Goal: Transaction & Acquisition: Purchase product/service

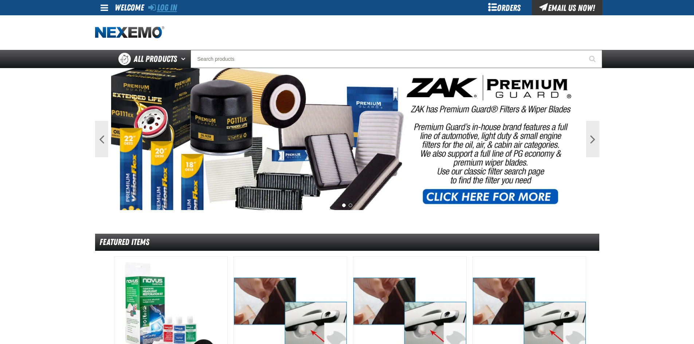
click at [168, 9] on link "Log In" at bounding box center [162, 8] width 29 height 10
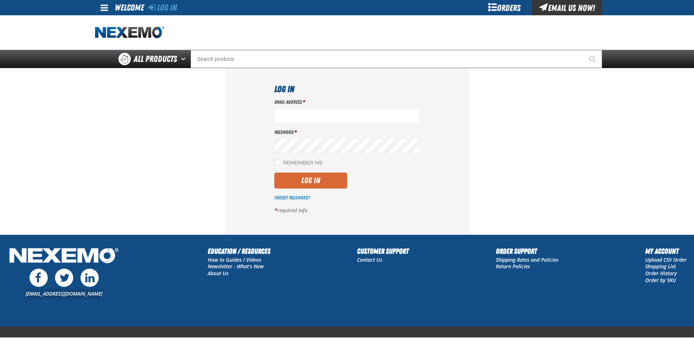
type input "aboyd@joemyerstoyota.com"
click at [302, 178] on button "Log In" at bounding box center [310, 181] width 73 height 16
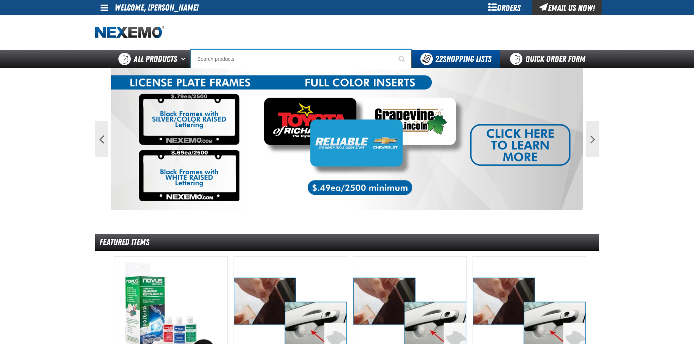
drag, startPoint x: 389, startPoint y: 236, endPoint x: 222, endPoint y: 59, distance: 243.9
click at [222, 59] on input "Search" at bounding box center [300, 59] width 221 height 18
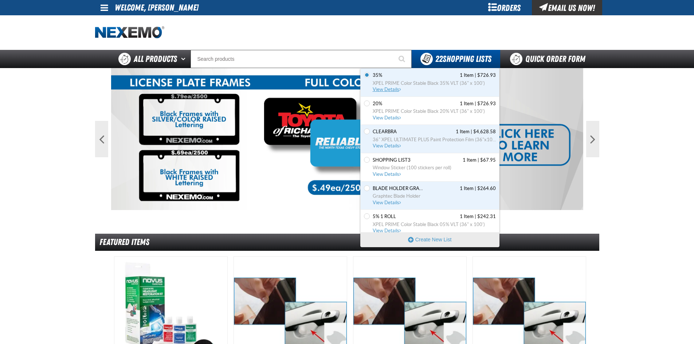
drag, startPoint x: 377, startPoint y: 90, endPoint x: 382, endPoint y: 92, distance: 4.9
click at [377, 90] on span "View Details" at bounding box center [386, 89] width 29 height 5
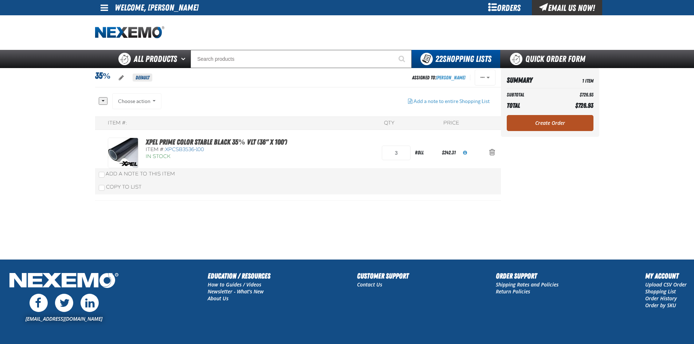
click at [542, 117] on link "Create Order" at bounding box center [549, 123] width 87 height 16
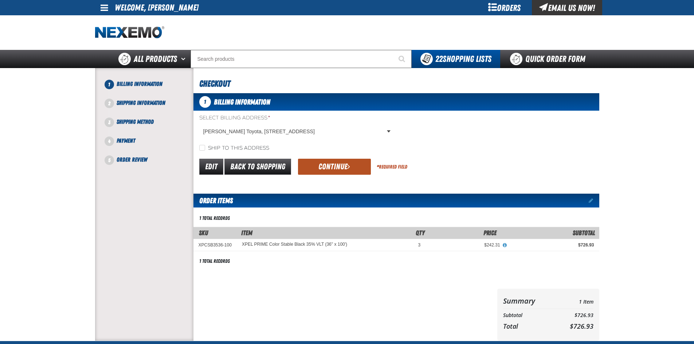
click at [332, 165] on button "Continue" at bounding box center [334, 167] width 73 height 16
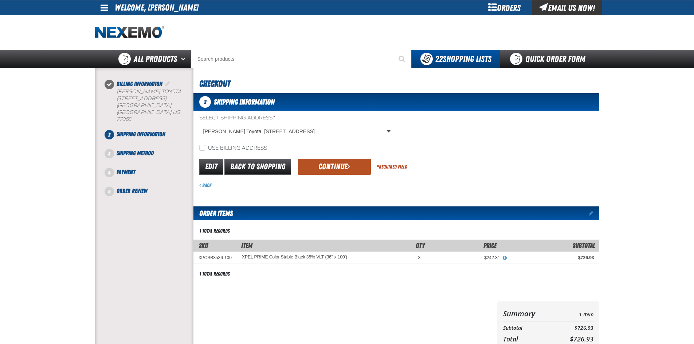
click at [333, 169] on button "Continue" at bounding box center [334, 167] width 73 height 16
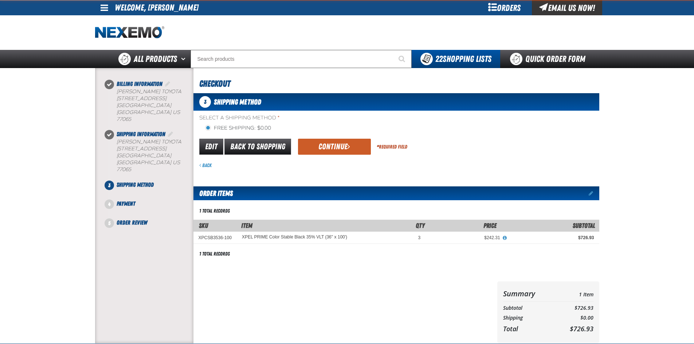
drag, startPoint x: 323, startPoint y: 151, endPoint x: 327, endPoint y: 157, distance: 7.1
click at [324, 152] on button "Continue" at bounding box center [334, 147] width 73 height 16
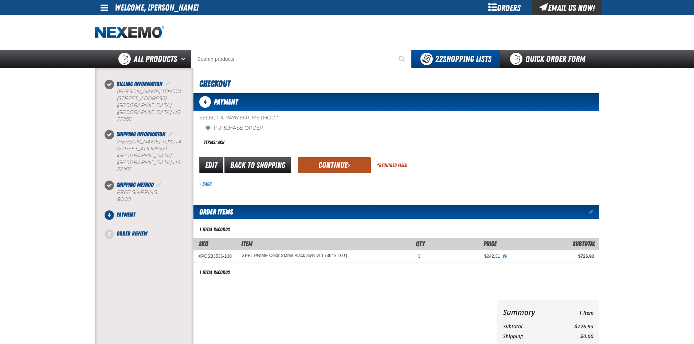
drag, startPoint x: 355, startPoint y: 157, endPoint x: 351, endPoint y: 161, distance: 5.9
click at [355, 156] on div "Edit Back to Shopping Continue * Required Field" at bounding box center [396, 165] width 406 height 19
click at [335, 168] on button "Continue" at bounding box center [334, 165] width 73 height 16
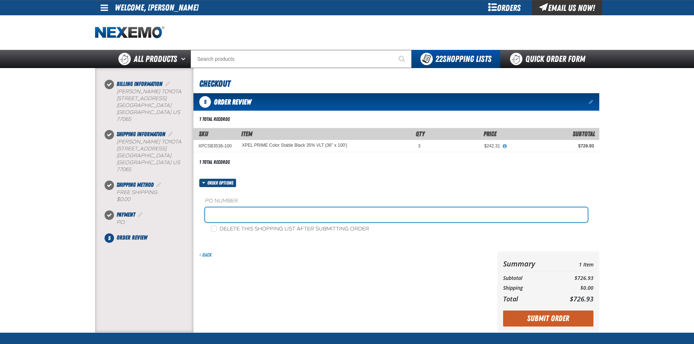
click at [232, 219] on input "text" at bounding box center [396, 215] width 382 height 15
type input "adam boyd service"
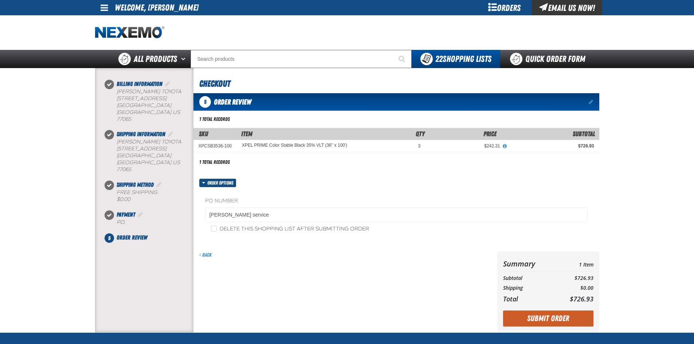
drag, startPoint x: 542, startPoint y: 315, endPoint x: 545, endPoint y: 317, distance: 3.7
click at [543, 315] on button "Submit Order" at bounding box center [548, 319] width 90 height 16
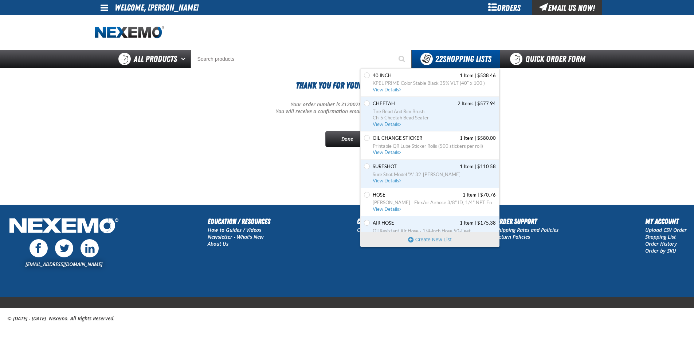
scroll to position [381, 0]
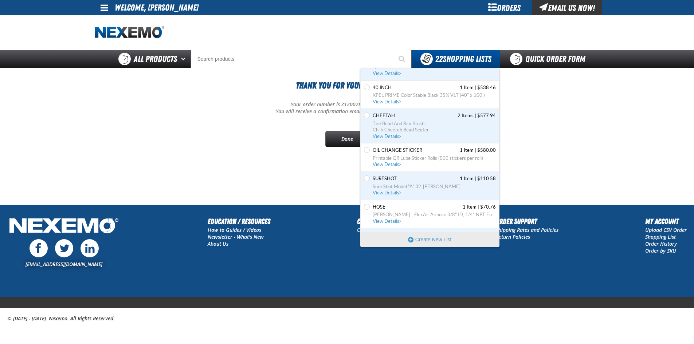
click at [390, 99] on span "View Details" at bounding box center [386, 101] width 29 height 5
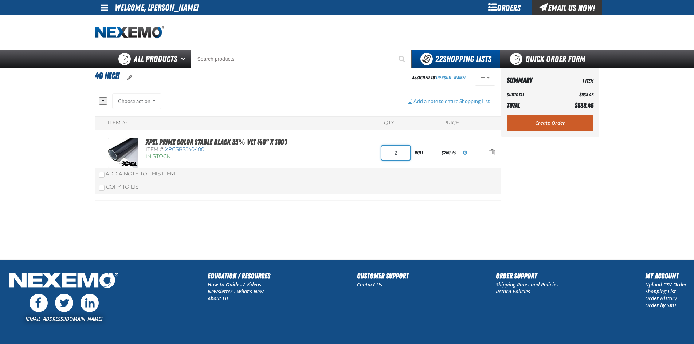
drag, startPoint x: 399, startPoint y: 153, endPoint x: 386, endPoint y: 154, distance: 13.1
click at [388, 154] on input "2" at bounding box center [395, 153] width 29 height 15
type input "3"
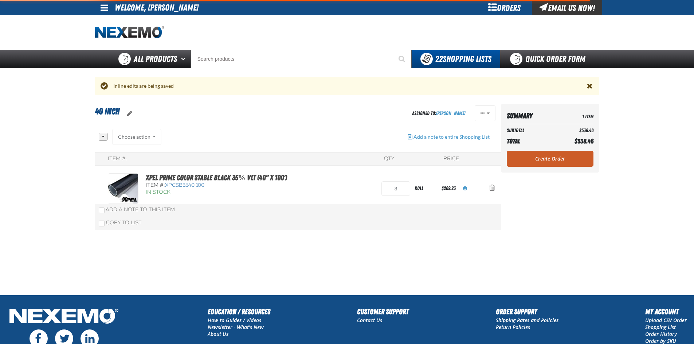
click at [568, 209] on aside "Summary 1 Item Subtotal $538.46 Total $538.46 Loading... Create Order" at bounding box center [550, 199] width 98 height 191
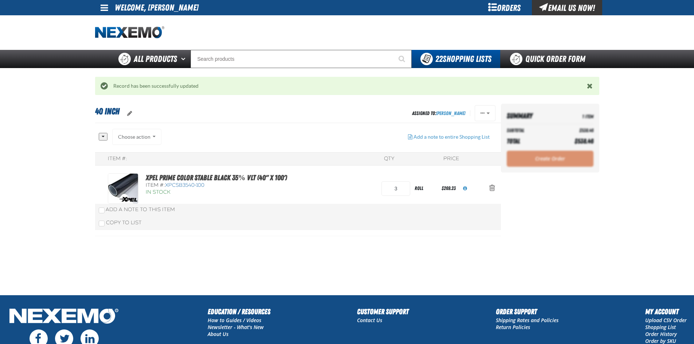
click at [544, 157] on div "Create Order" at bounding box center [549, 159] width 87 height 16
click at [541, 155] on link "Create Order" at bounding box center [549, 159] width 87 height 16
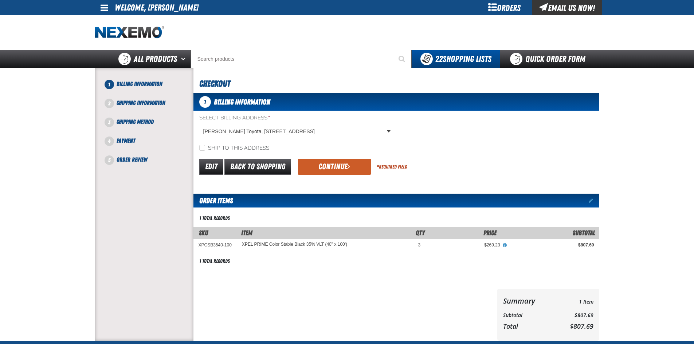
click at [333, 172] on button "Continue" at bounding box center [334, 167] width 73 height 16
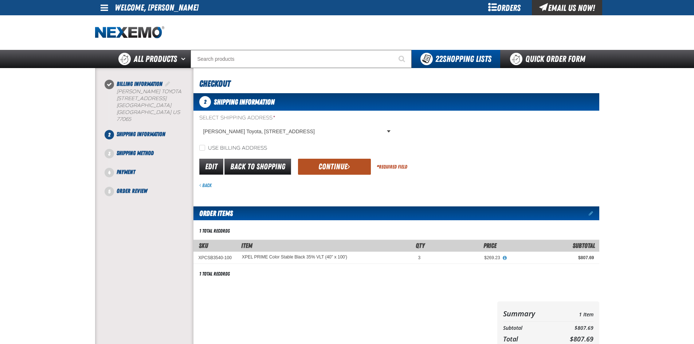
click at [332, 161] on button "Continue" at bounding box center [334, 167] width 73 height 16
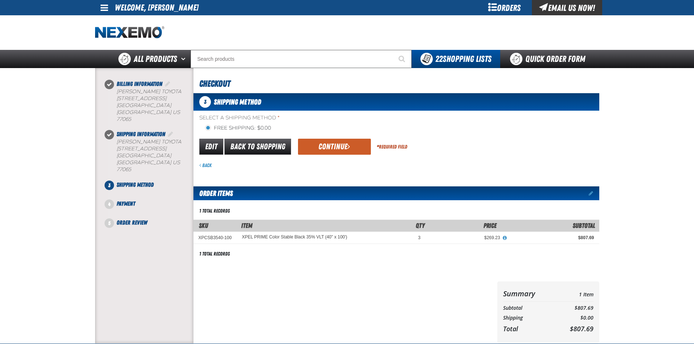
click at [329, 157] on form "flat_rate_2 primary Edit Back to Shopping Continue * Required Field Back" at bounding box center [396, 153] width 406 height 31
click at [328, 153] on button "Continue" at bounding box center [334, 147] width 73 height 16
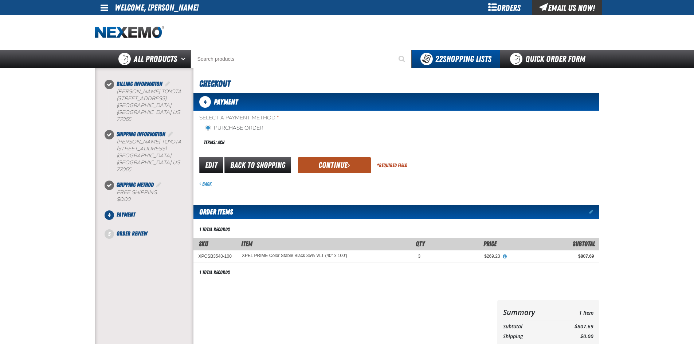
click at [334, 166] on button "Continue" at bounding box center [334, 165] width 73 height 16
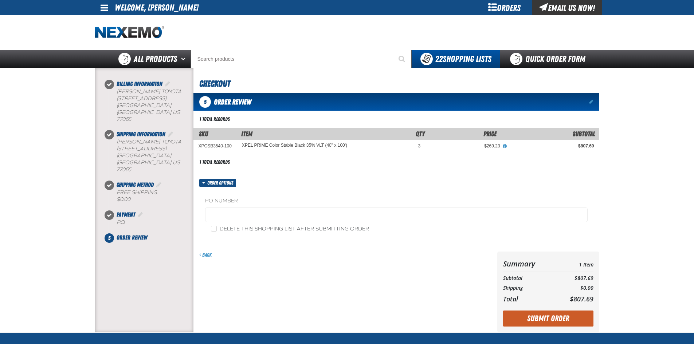
click at [253, 206] on fieldset "PO Number" at bounding box center [396, 211] width 382 height 28
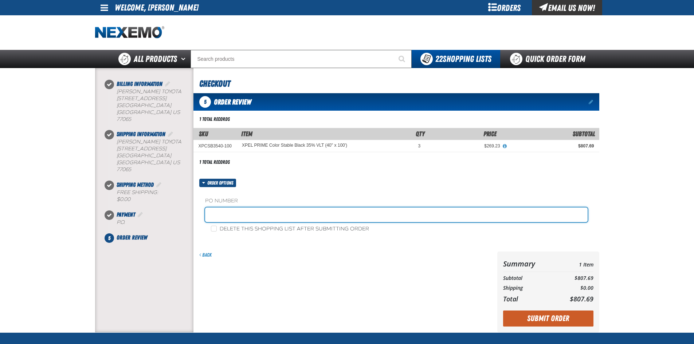
click at [249, 216] on input "text" at bounding box center [396, 215] width 382 height 15
type input "adam boyd service"
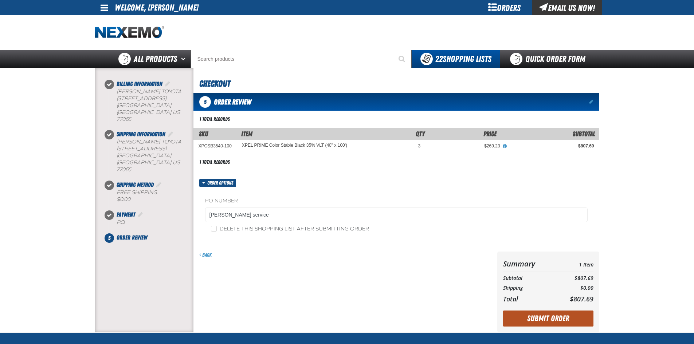
click at [538, 323] on button "Submit Order" at bounding box center [548, 319] width 90 height 16
